Goal: Navigation & Orientation: Find specific page/section

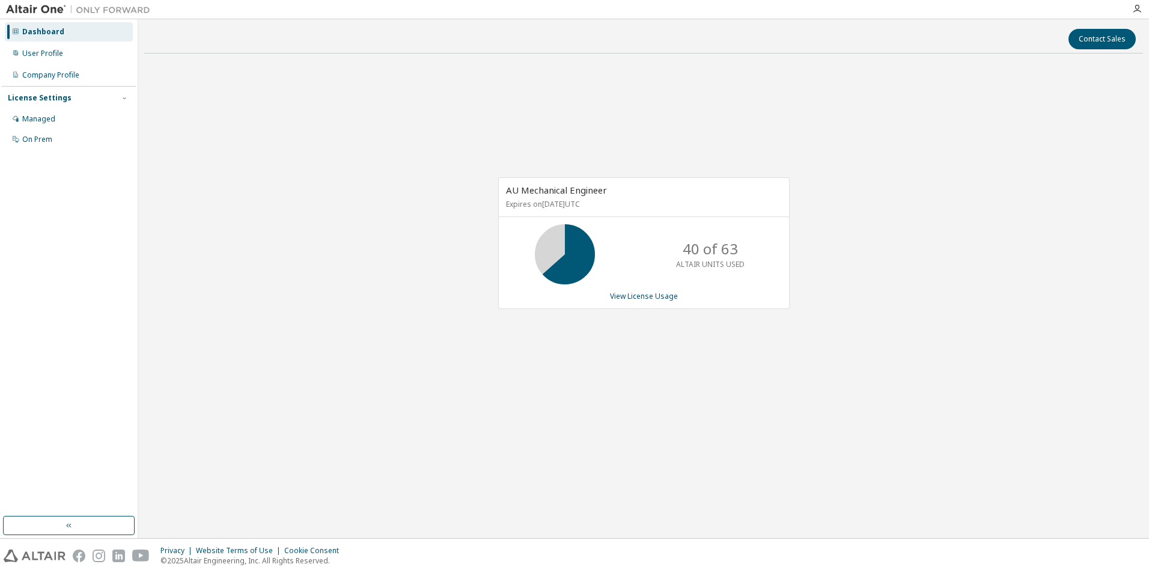
click at [19, 16] on div at bounding box center [78, 9] width 156 height 19
click at [22, 10] on img at bounding box center [81, 10] width 150 height 12
